Goal: Answer question/provide support

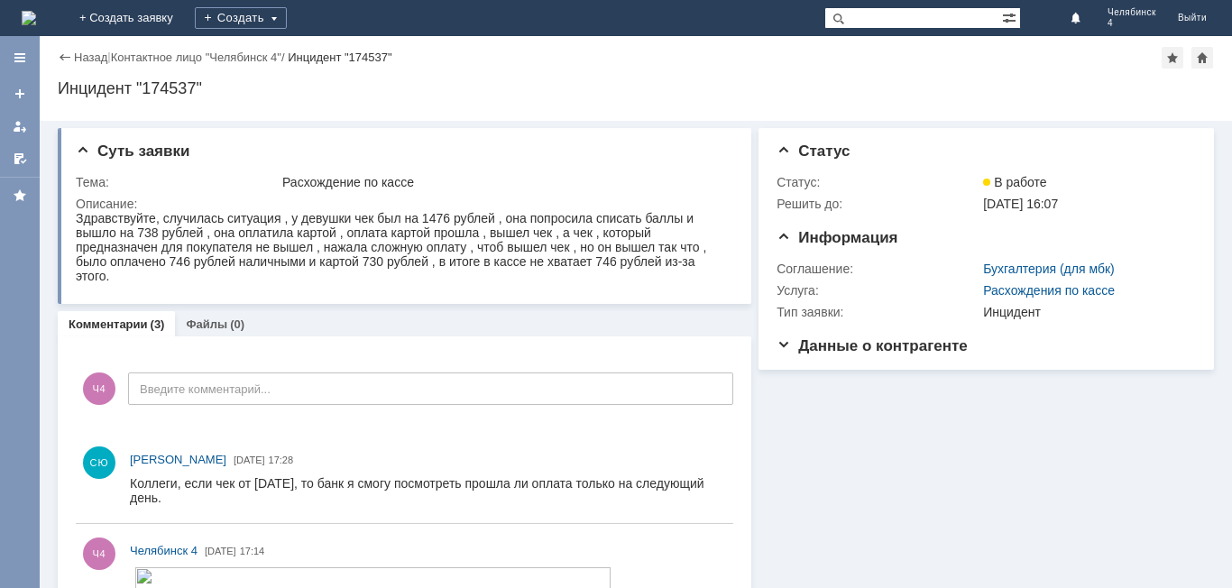
click at [92, 50] on div "Назад | Контактное лицо "Челябинск 4" / Инцидент "174537"" at bounding box center [636, 58] width 1156 height 22
click at [92, 52] on link "Назад" at bounding box center [90, 58] width 33 height 14
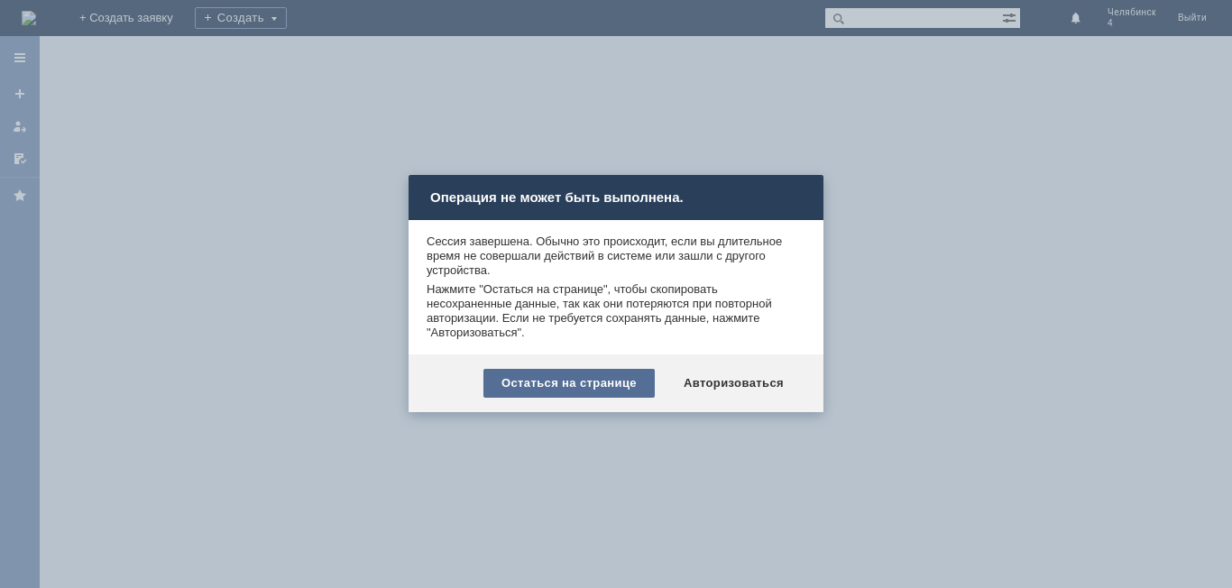
click at [592, 380] on div "Остаться на странице" at bounding box center [568, 383] width 171 height 29
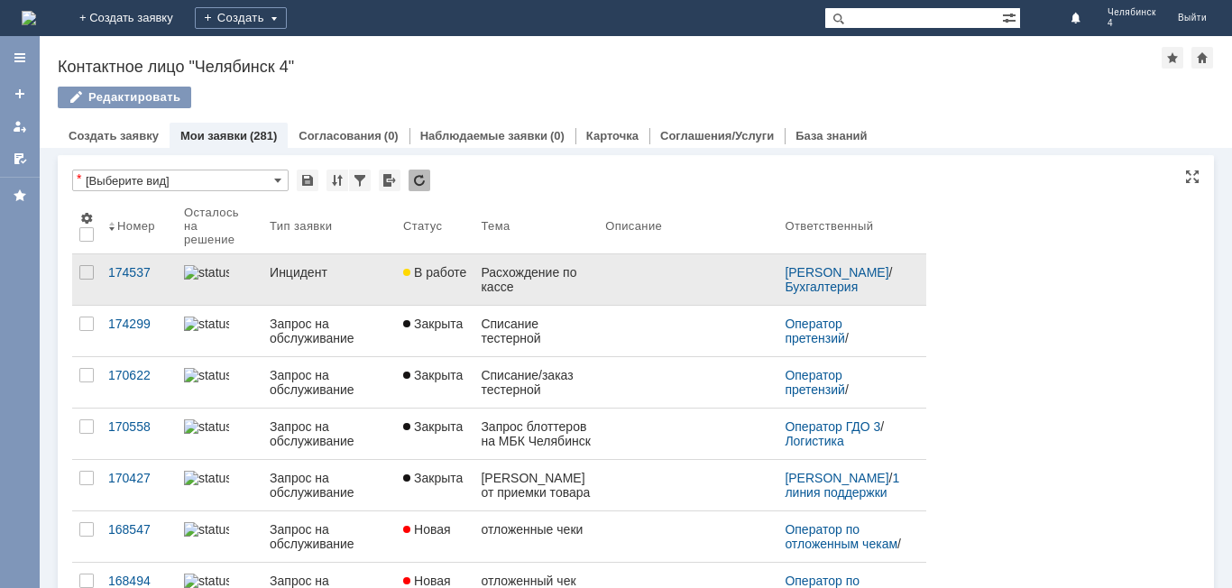
click at [390, 285] on link "Инцидент" at bounding box center [328, 279] width 133 height 51
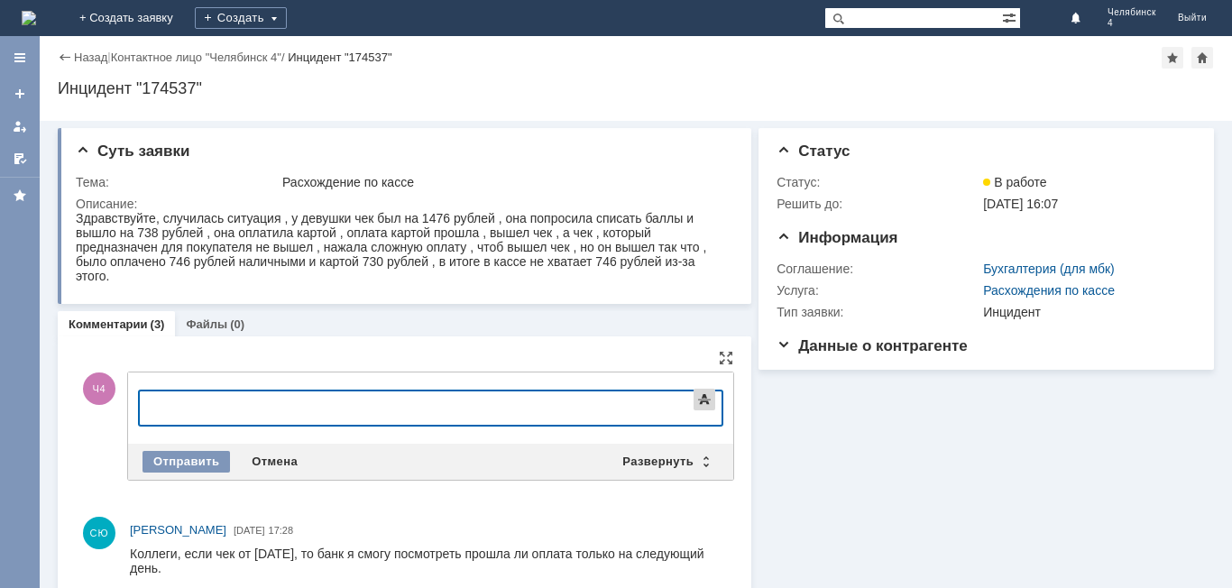
click at [693, 410] on span at bounding box center [704, 400] width 22 height 22
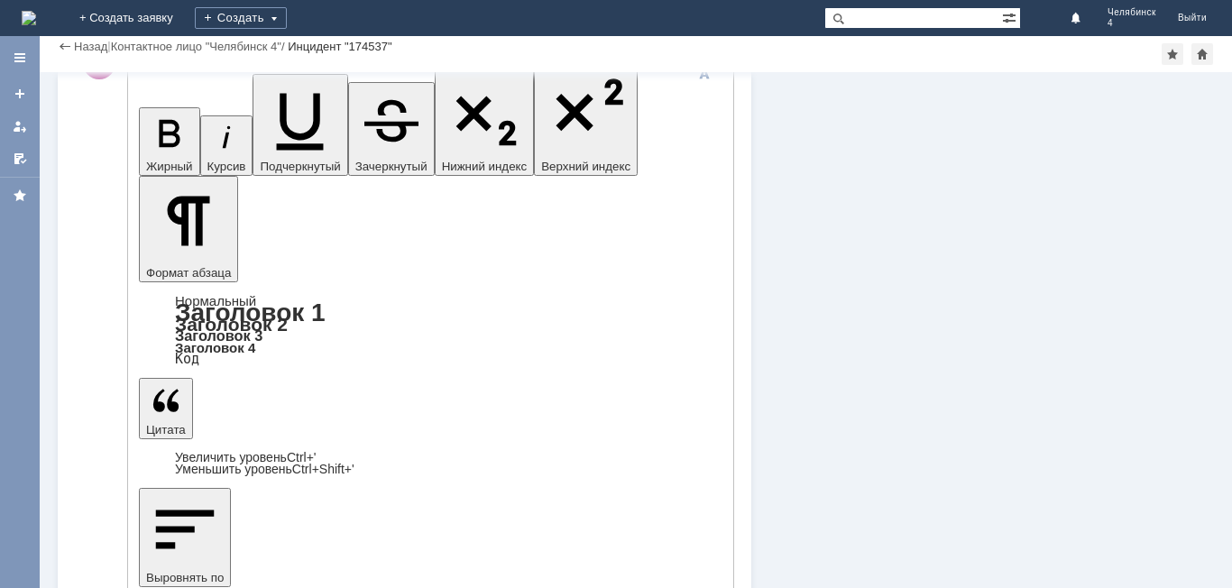
scroll to position [602, 0]
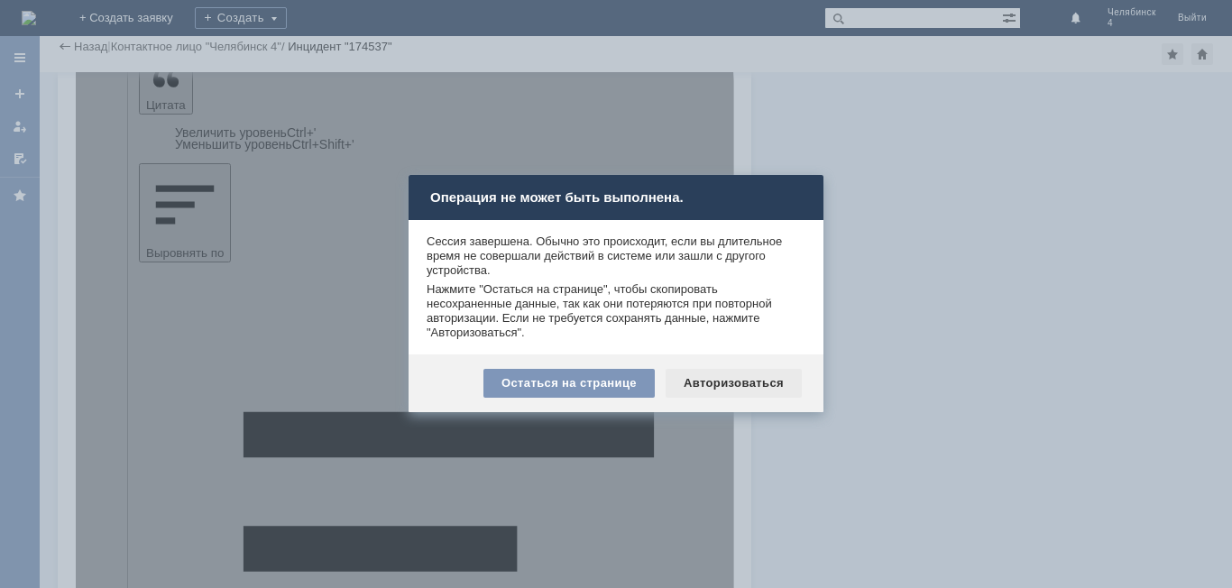
click at [721, 381] on div "Авторизоваться" at bounding box center [734, 383] width 136 height 29
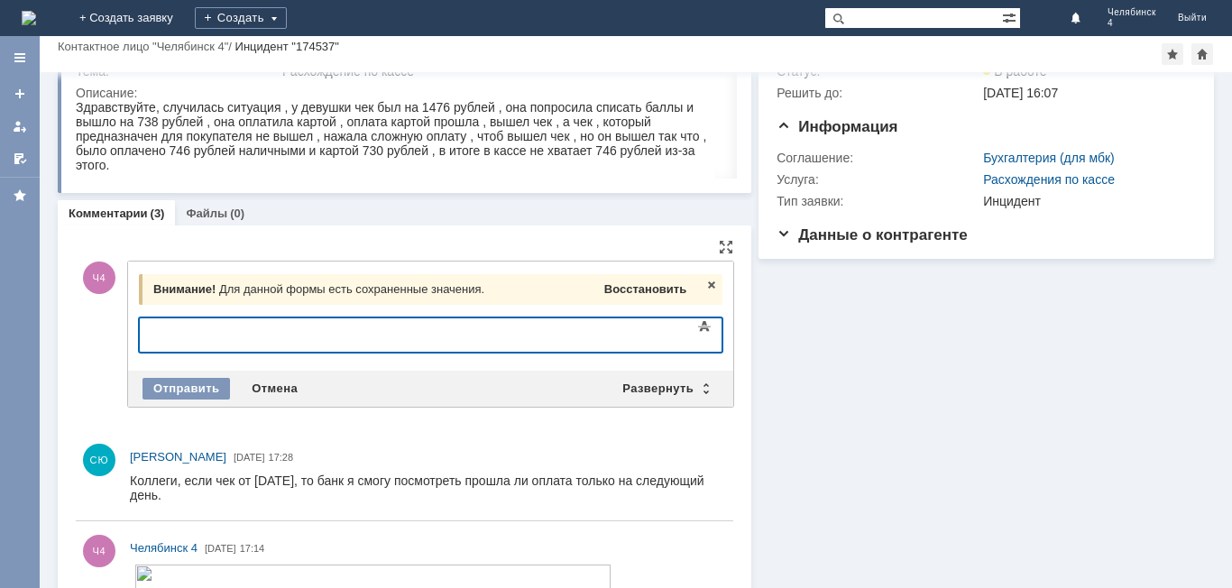
click at [641, 287] on span "Восстановить" at bounding box center [645, 289] width 82 height 14
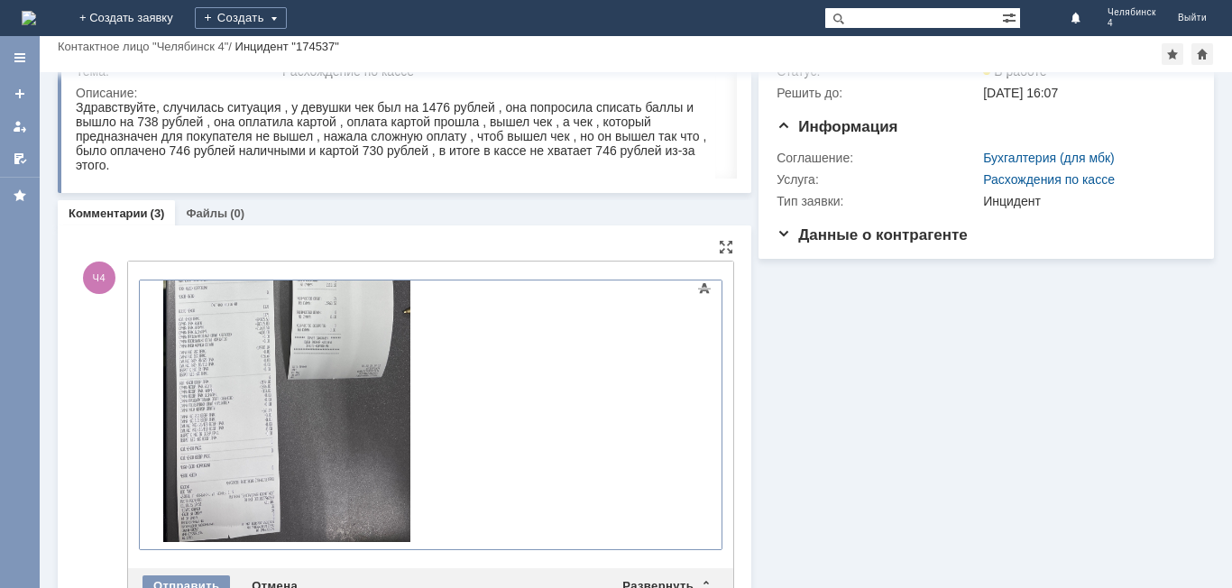
scroll to position [243, 0]
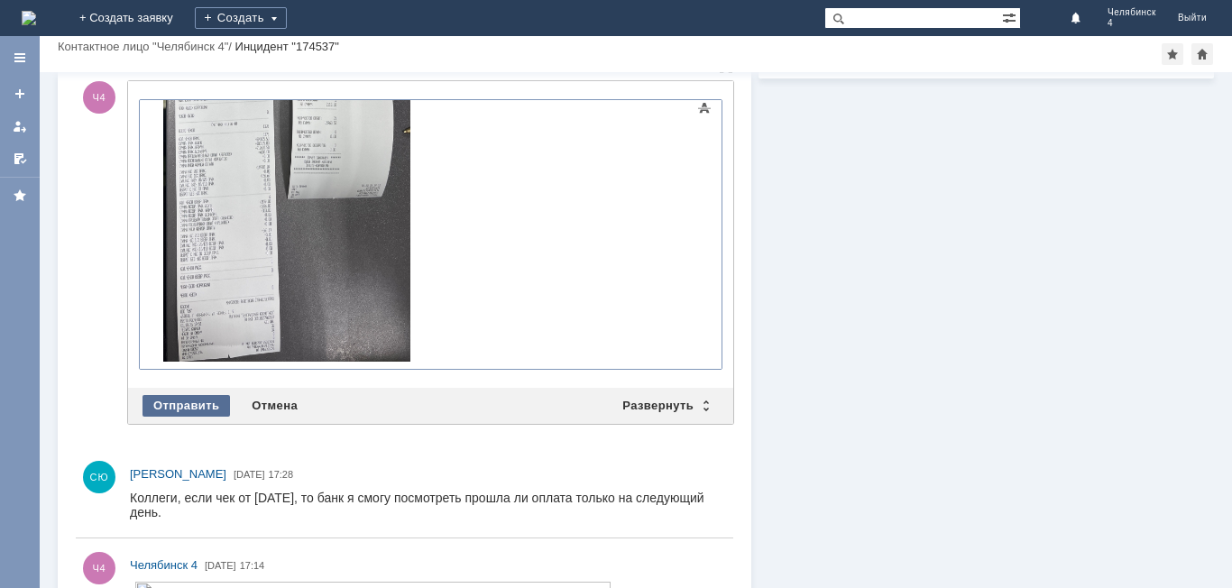
click at [201, 409] on div "Отправить" at bounding box center [185, 406] width 87 height 22
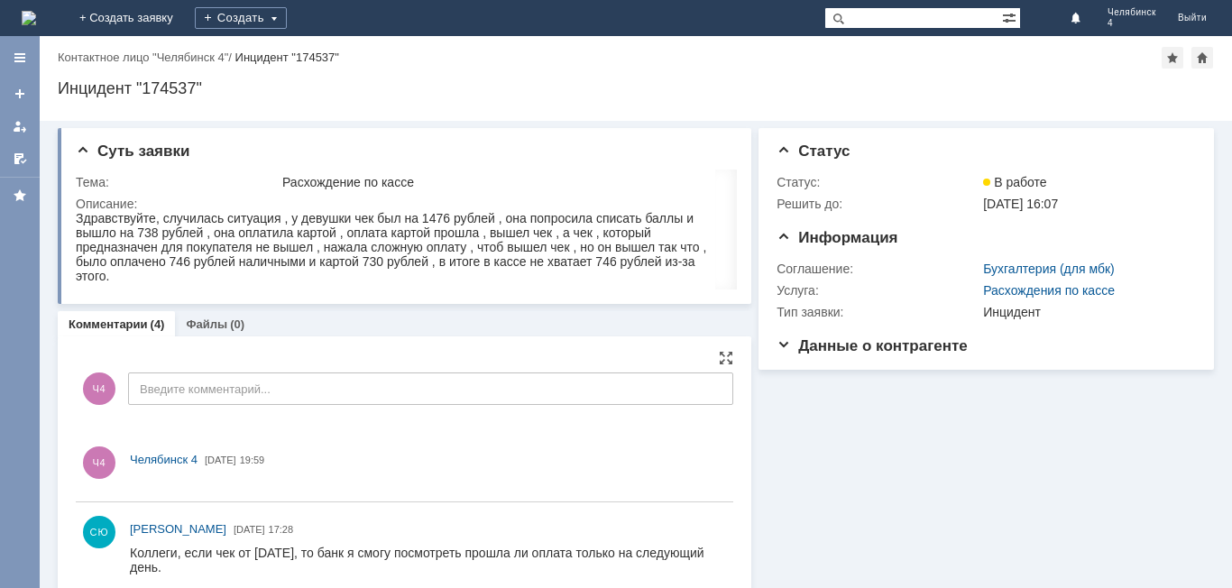
scroll to position [0, 0]
